Goal: Information Seeking & Learning: Learn about a topic

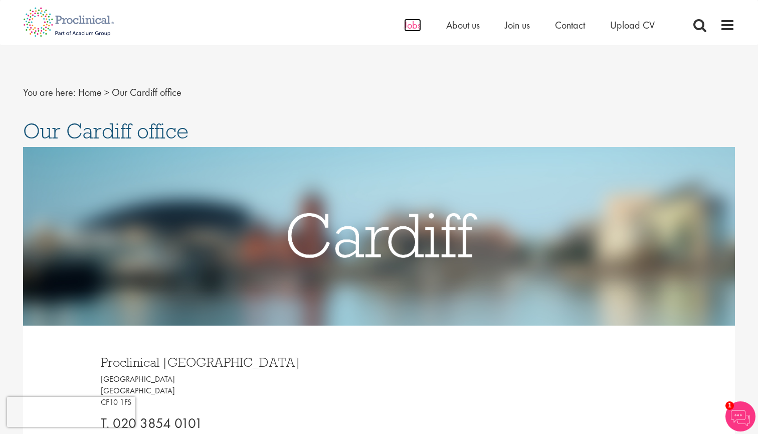
click at [419, 24] on span "Jobs" at bounding box center [412, 25] width 17 height 13
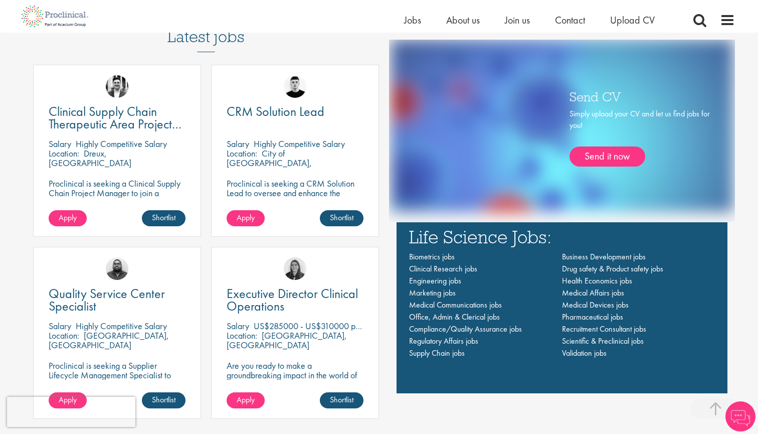
scroll to position [677, 0]
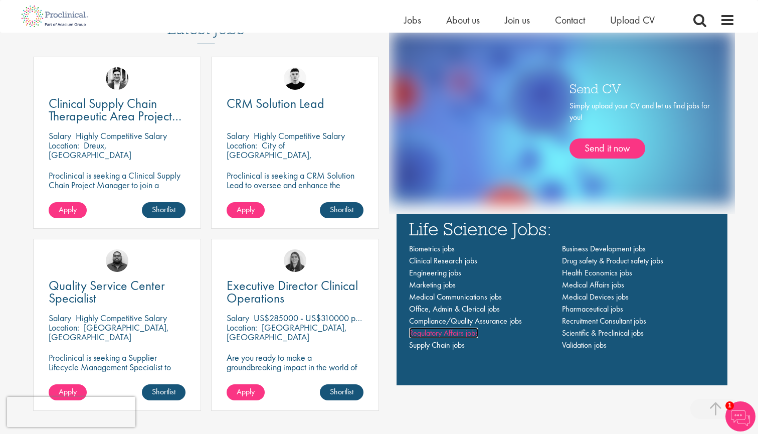
click at [459, 331] on span "Regulatory Affairs jobs" at bounding box center [443, 332] width 69 height 11
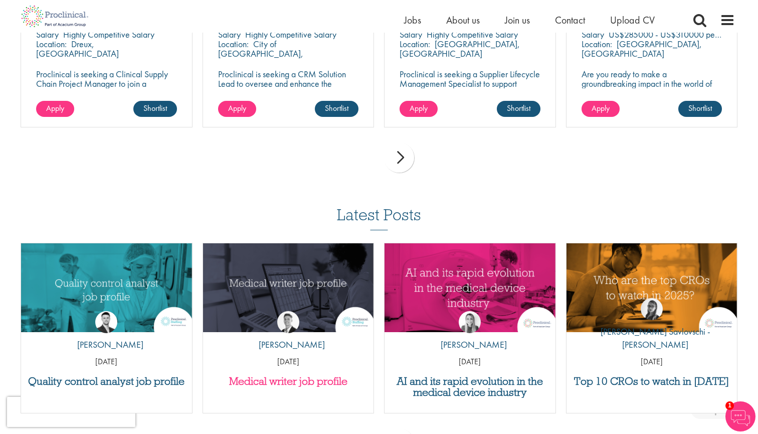
scroll to position [385, 0]
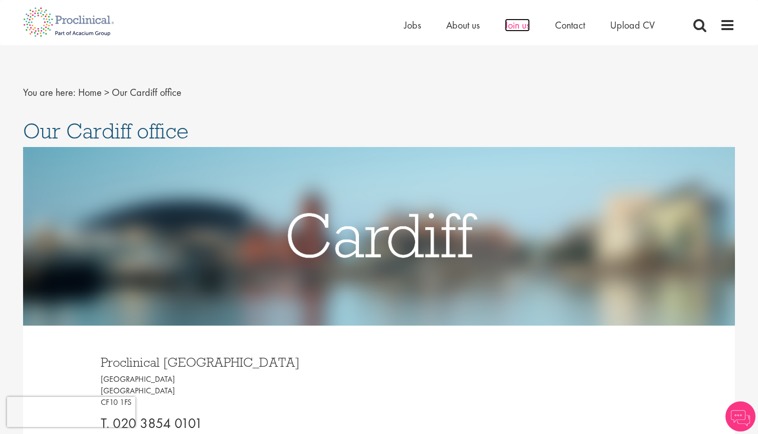
click at [527, 30] on span "Join us" at bounding box center [517, 25] width 25 height 13
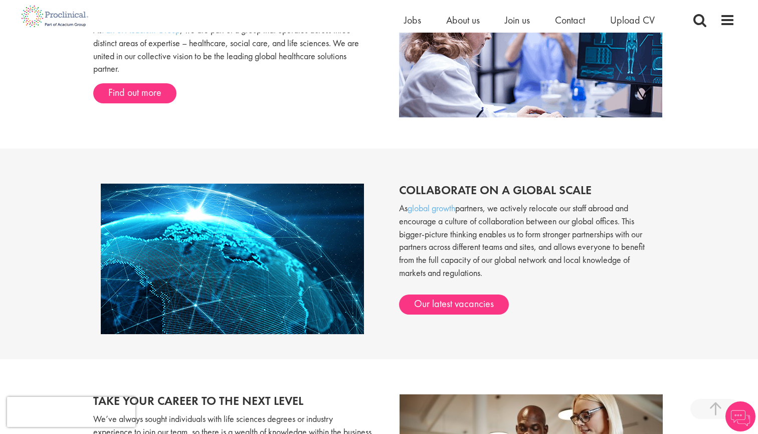
scroll to position [702, 0]
